Goal: Transaction & Acquisition: Download file/media

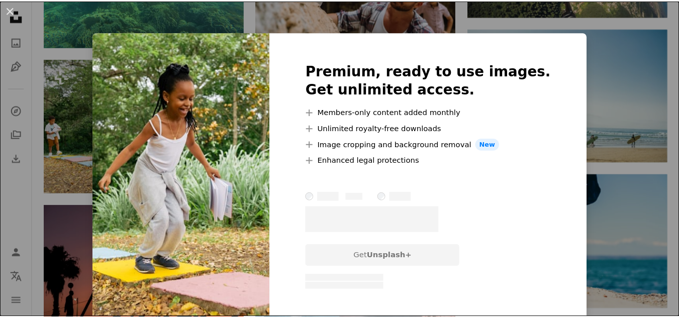
scroll to position [795, 0]
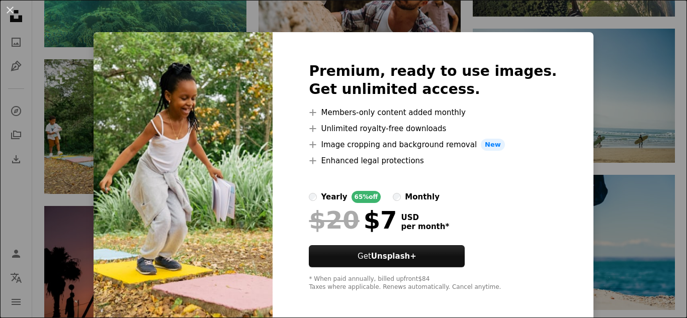
click at [581, 71] on div "An X shape Premium, ready to use images. Get unlimited access. A plus sign Memb…" at bounding box center [343, 159] width 687 height 318
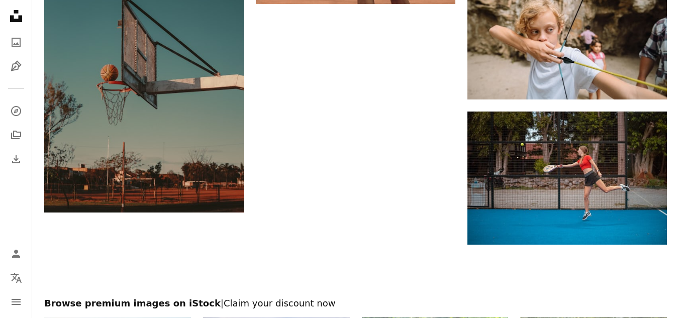
scroll to position [1440, 0]
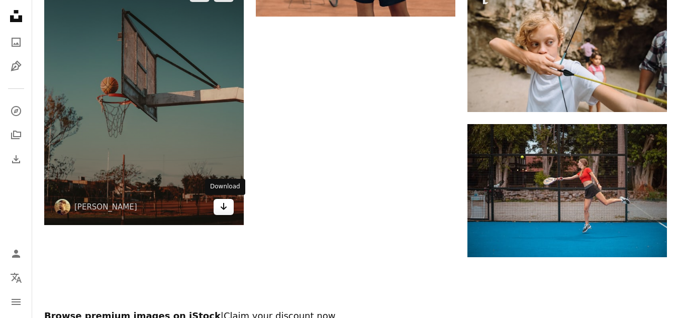
click at [218, 208] on link "Arrow pointing down" at bounding box center [224, 207] width 20 height 16
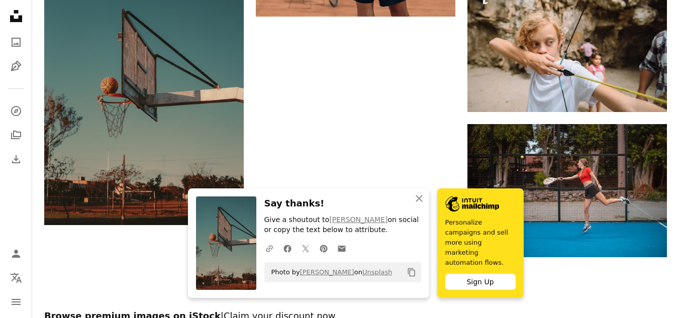
click at [411, 277] on icon "Copy content" at bounding box center [411, 272] width 9 height 9
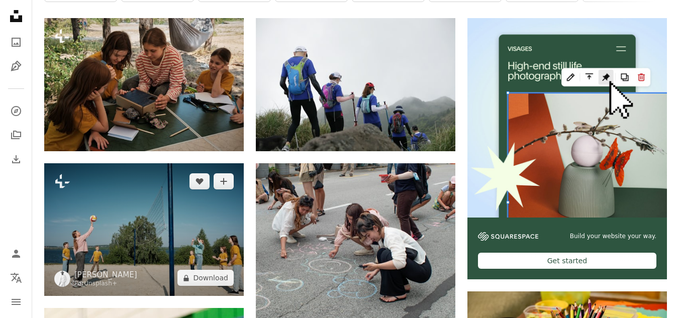
scroll to position [0, 0]
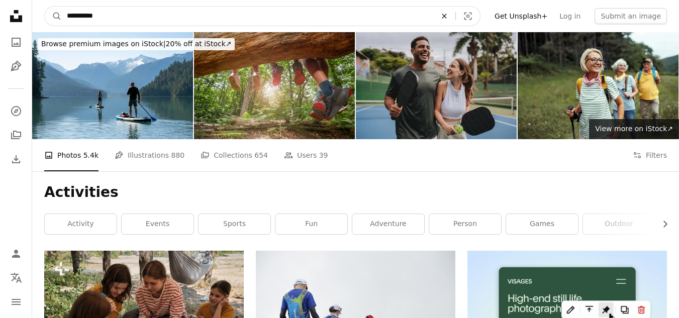
click at [456, 12] on icon "An X shape" at bounding box center [444, 16] width 22 height 8
type input "*"
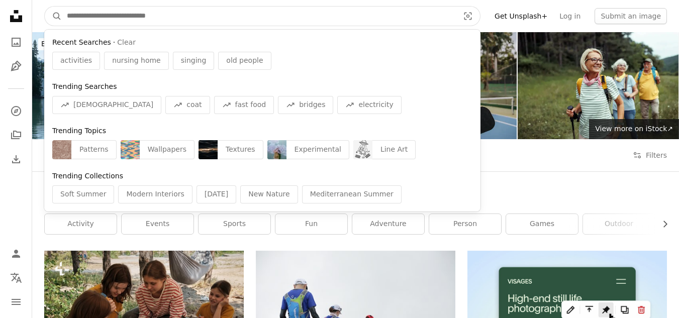
click at [363, 11] on input "Find visuals sitewide" at bounding box center [259, 16] width 394 height 19
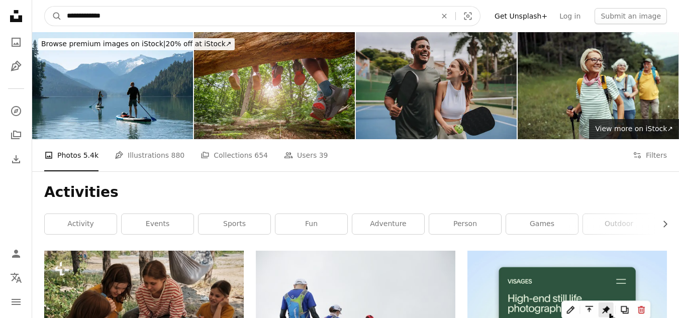
type input "**********"
click at [45, 7] on button "A magnifying glass" at bounding box center [53, 16] width 17 height 19
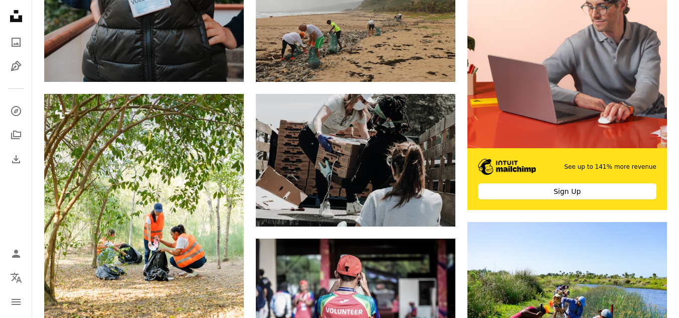
scroll to position [303, 0]
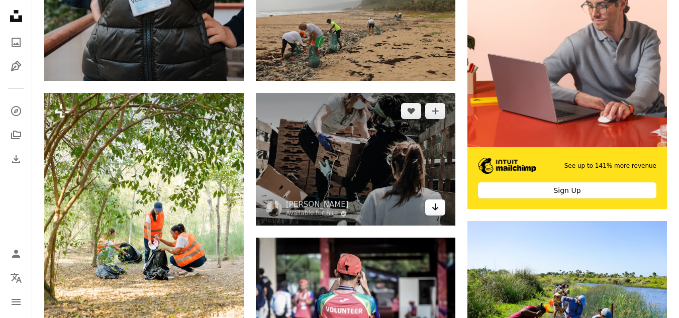
click at [436, 210] on icon "Download" at bounding box center [435, 207] width 7 height 7
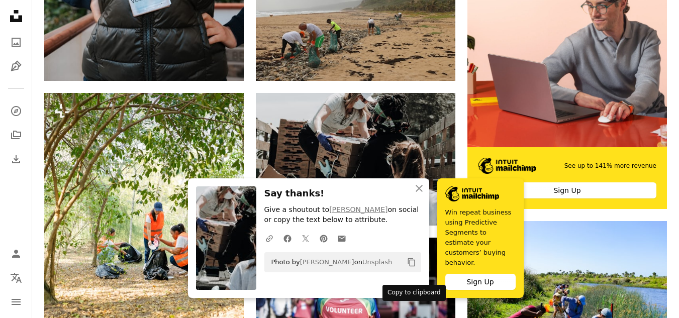
click at [414, 267] on icon "Copy content" at bounding box center [411, 262] width 9 height 9
